Goal: Find specific page/section: Find specific page/section

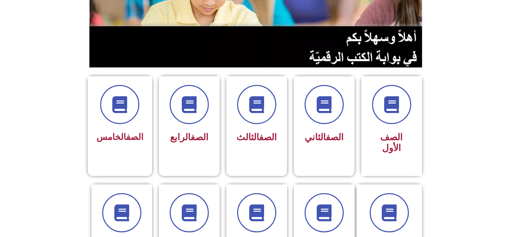
scroll to position [101, 0]
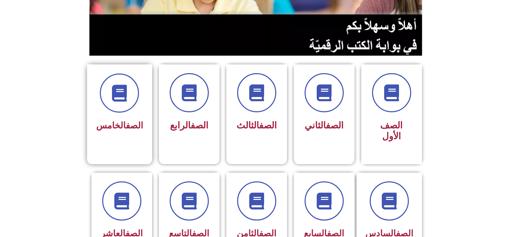
click at [131, 118] on div "الصف الخامس" at bounding box center [119, 126] width 47 height 17
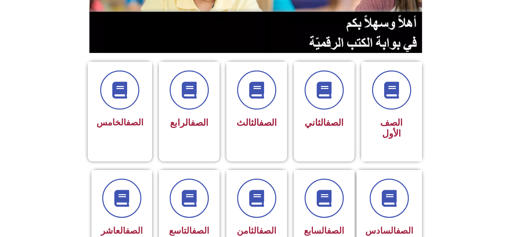
scroll to position [99, 0]
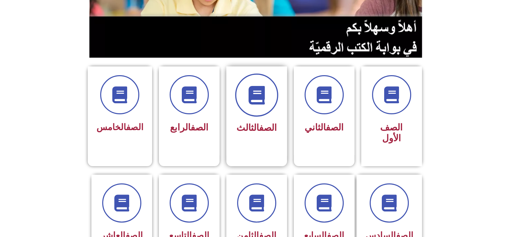
click at [257, 104] on span at bounding box center [256, 95] width 43 height 43
click at [143, 110] on div "الصف الخامس" at bounding box center [119, 110] width 65 height 89
click at [118, 118] on div "الصف الخامس" at bounding box center [119, 106] width 47 height 61
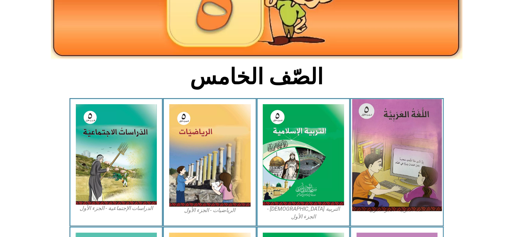
scroll to position [101, 0]
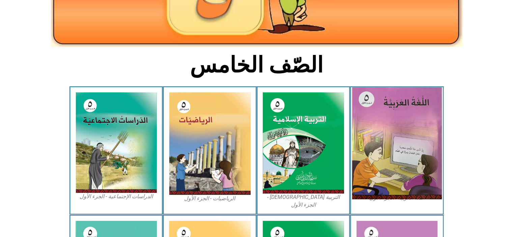
click at [388, 133] on img at bounding box center [397, 143] width 90 height 112
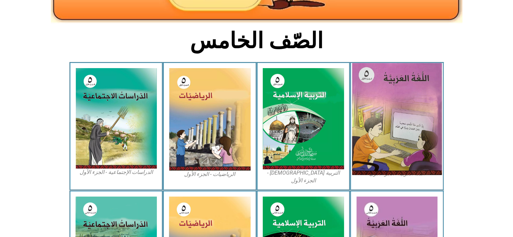
scroll to position [169, 0]
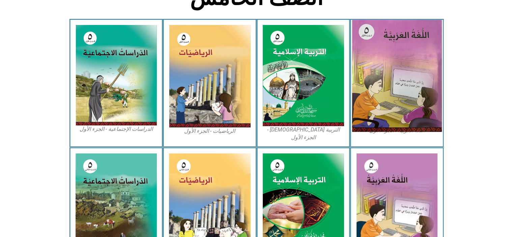
click at [393, 91] on img at bounding box center [397, 76] width 90 height 112
click at [371, 36] on img at bounding box center [397, 76] width 90 height 112
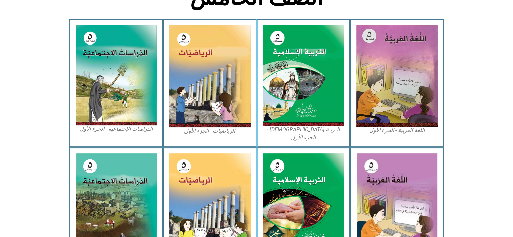
click at [390, 136] on div "اللغة العربية - الجزء الأول​" at bounding box center [397, 83] width 94 height 129
click at [393, 131] on figcaption "اللغة العربية - الجزء الأول​" at bounding box center [397, 130] width 82 height 7
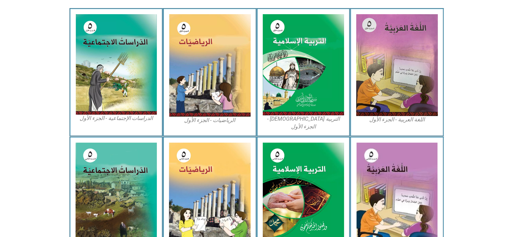
scroll to position [174, 0]
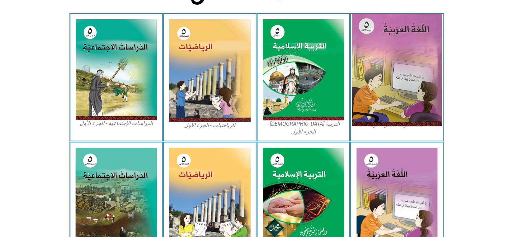
click at [403, 91] on img at bounding box center [397, 70] width 90 height 112
click at [401, 92] on img at bounding box center [397, 70] width 90 height 112
click at [391, 77] on img at bounding box center [397, 70] width 90 height 112
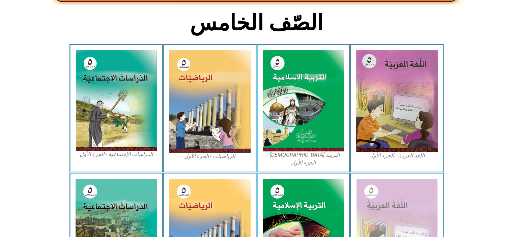
scroll to position [141, 0]
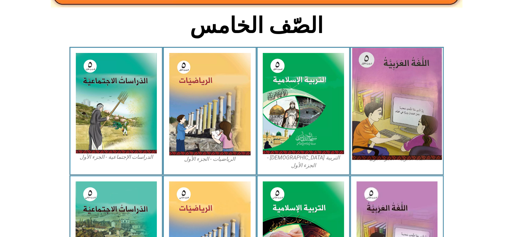
click at [387, 91] on img at bounding box center [397, 104] width 90 height 112
drag, startPoint x: 387, startPoint y: 91, endPoint x: 373, endPoint y: 108, distance: 21.7
click at [373, 108] on img at bounding box center [397, 104] width 90 height 112
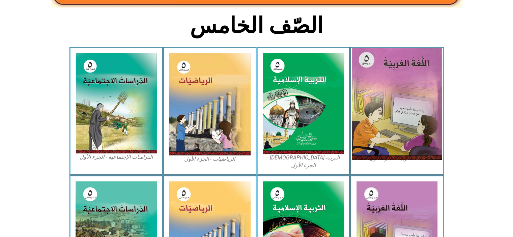
click at [368, 64] on img at bounding box center [397, 104] width 90 height 112
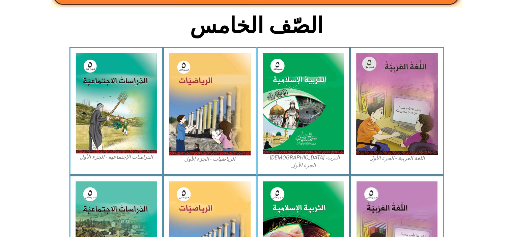
click at [369, 156] on figcaption "اللغة العربية - الجزء الأول​" at bounding box center [397, 158] width 82 height 7
click at [397, 160] on figcaption "اللغة العربية - الجزء الأول​" at bounding box center [397, 158] width 82 height 7
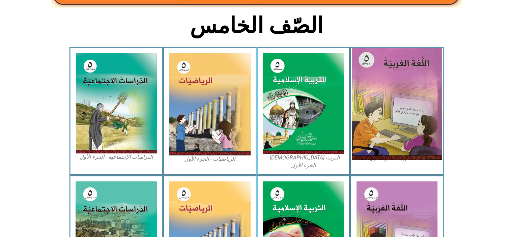
click at [397, 153] on img at bounding box center [397, 104] width 90 height 112
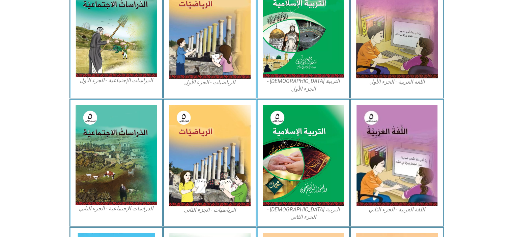
scroll to position [208, 0]
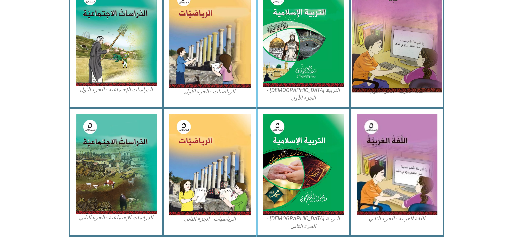
click at [390, 69] on img at bounding box center [397, 36] width 90 height 112
click at [389, 69] on img at bounding box center [397, 36] width 90 height 112
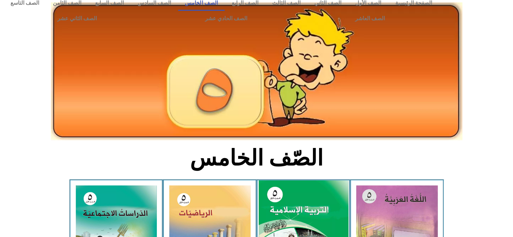
scroll to position [0, 0]
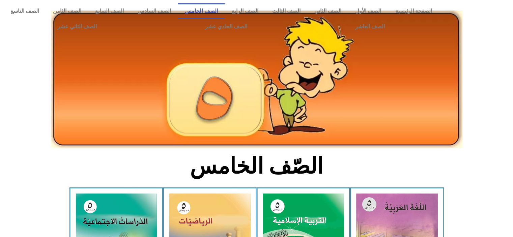
click at [273, 97] on img at bounding box center [257, 79] width 412 height 139
click at [218, 12] on link "الصف الخامس" at bounding box center [201, 11] width 47 height 16
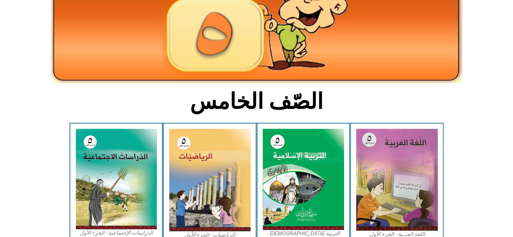
scroll to position [67, 0]
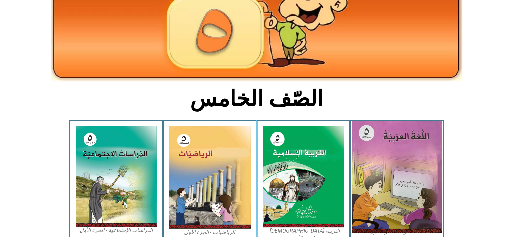
click at [417, 156] on img at bounding box center [397, 177] width 90 height 112
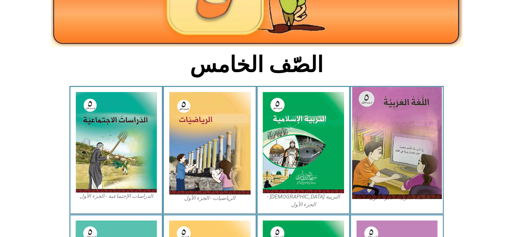
scroll to position [169, 0]
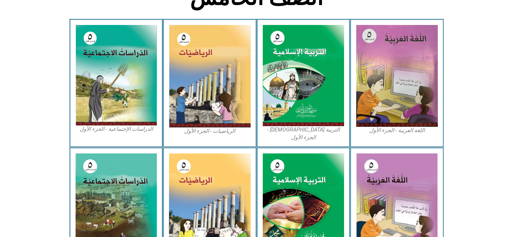
click at [418, 131] on figcaption "اللغة العربية - الجزء الأول​" at bounding box center [397, 130] width 82 height 7
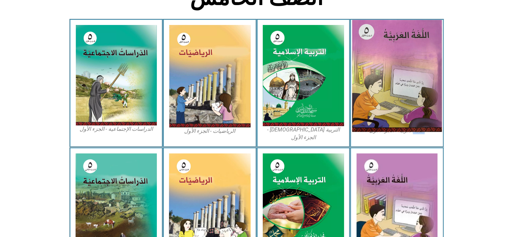
click at [393, 94] on img at bounding box center [397, 76] width 90 height 112
click at [406, 81] on img at bounding box center [397, 76] width 90 height 112
drag, startPoint x: 366, startPoint y: 76, endPoint x: 362, endPoint y: 29, distance: 46.7
drag, startPoint x: 362, startPoint y: 29, endPoint x: 355, endPoint y: 27, distance: 7.5
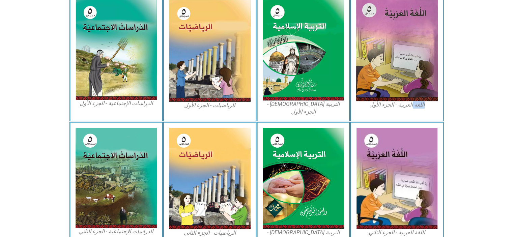
scroll to position [174, 0]
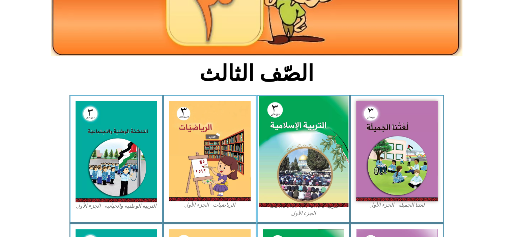
scroll to position [135, 0]
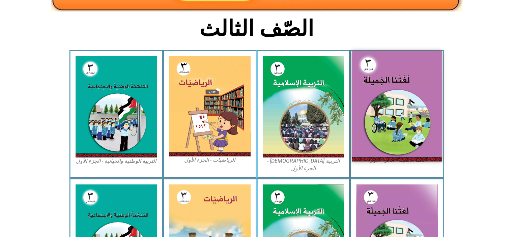
click at [393, 135] on img at bounding box center [397, 106] width 90 height 110
click at [388, 135] on img at bounding box center [397, 106] width 90 height 110
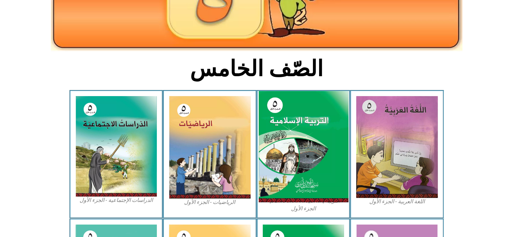
scroll to position [101, 0]
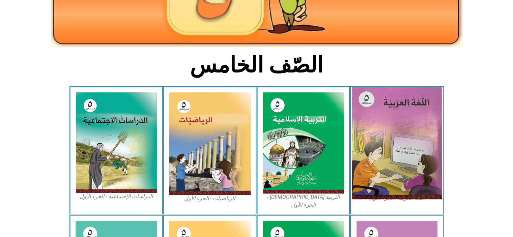
click at [425, 135] on img at bounding box center [397, 143] width 90 height 112
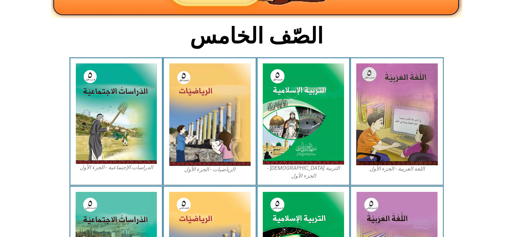
scroll to position [169, 0]
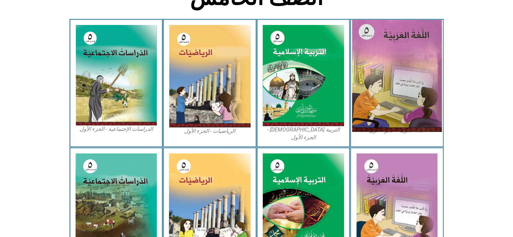
click at [393, 106] on img at bounding box center [397, 76] width 90 height 112
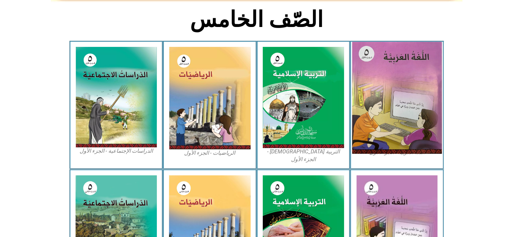
scroll to position [135, 0]
